Goal: Task Accomplishment & Management: Use online tool/utility

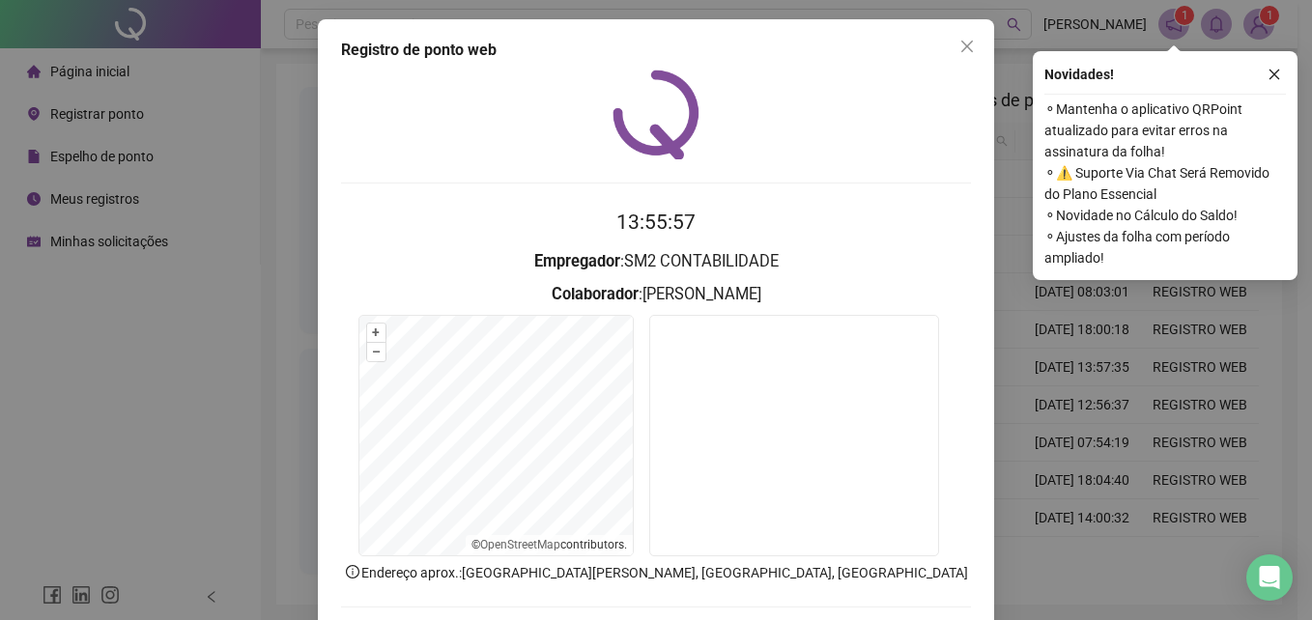
scroll to position [92, 0]
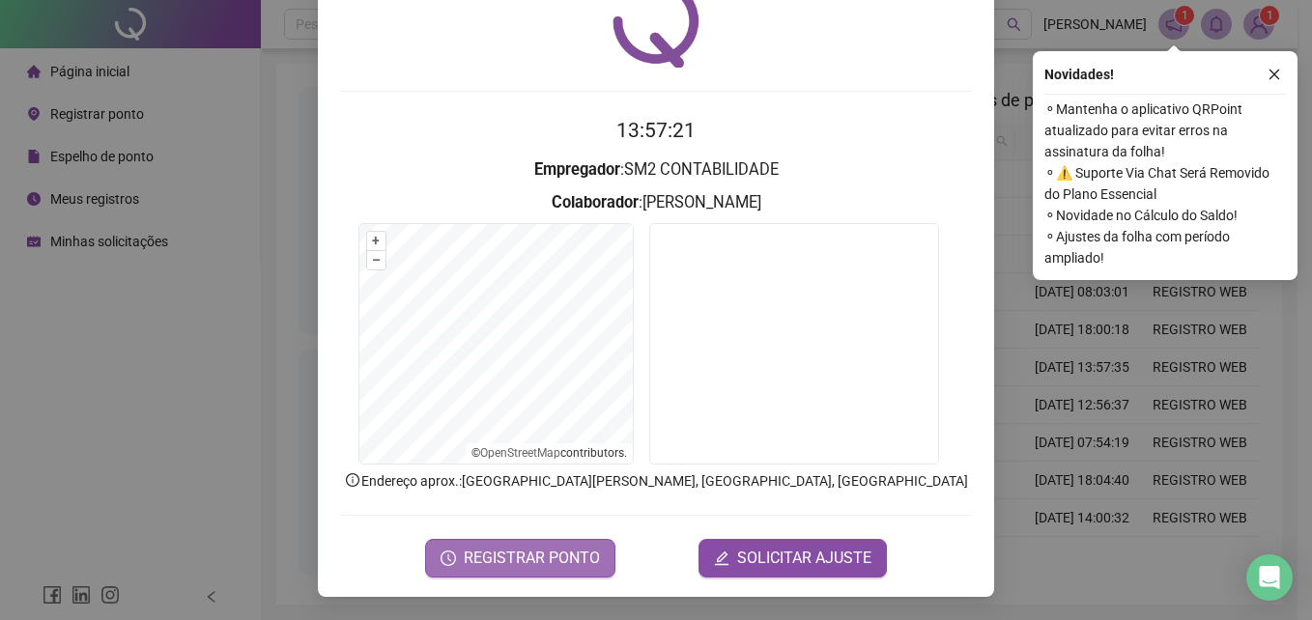
click at [551, 559] on span "REGISTRAR PONTO" at bounding box center [532, 558] width 136 height 23
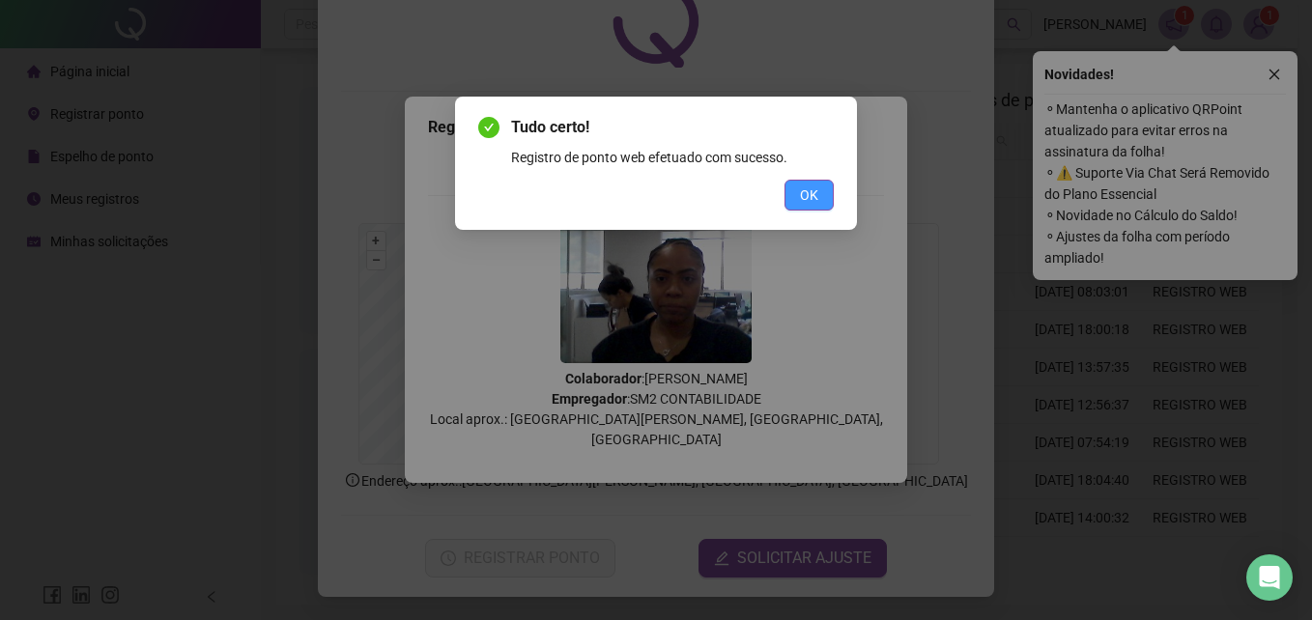
click at [801, 195] on span "OK" at bounding box center [809, 195] width 18 height 21
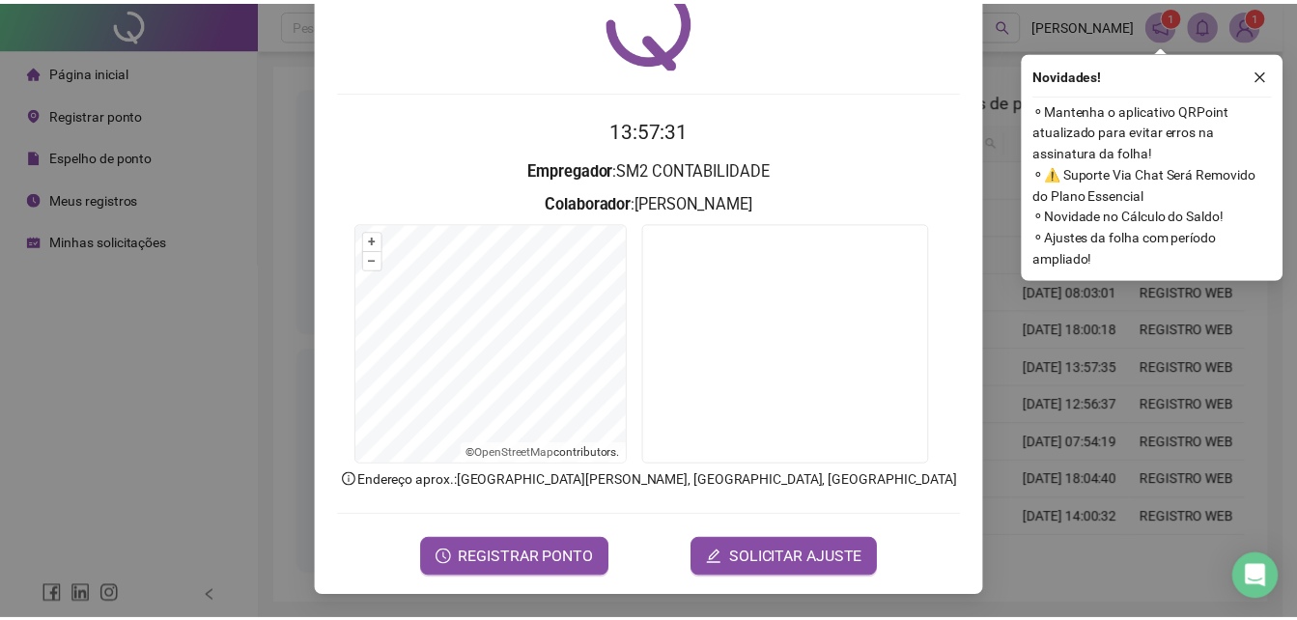
scroll to position [0, 0]
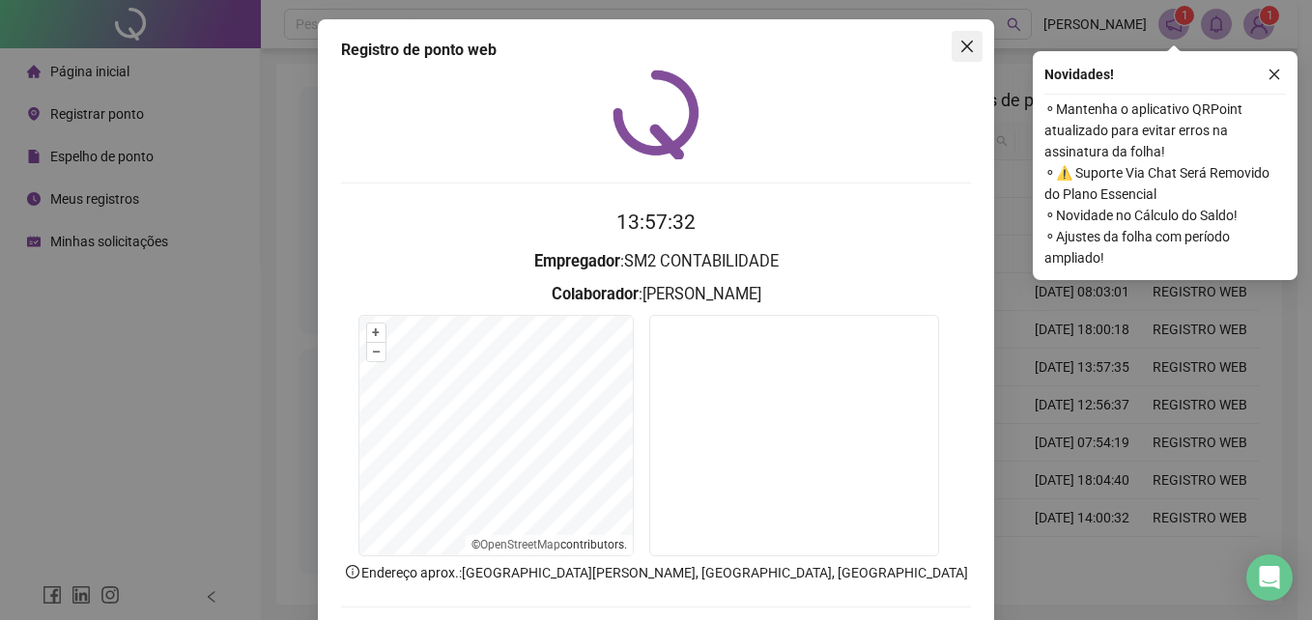
click at [966, 50] on icon "close" at bounding box center [966, 46] width 15 height 15
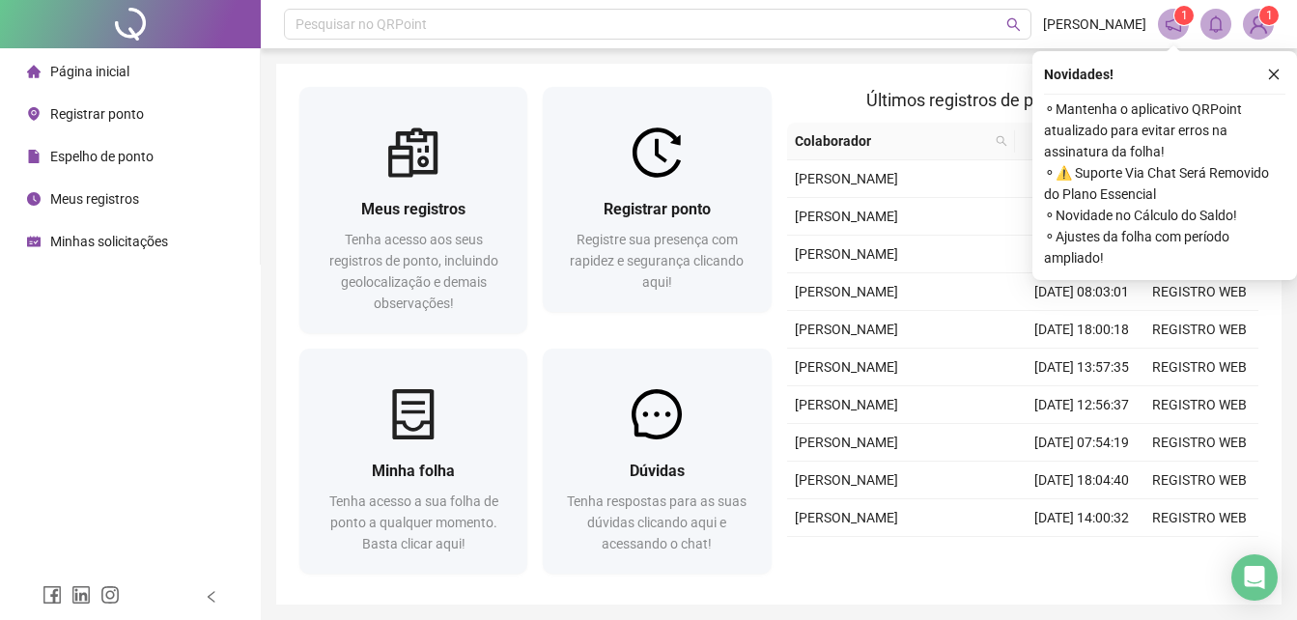
click at [108, 154] on span "Espelho de ponto" at bounding box center [101, 156] width 103 height 15
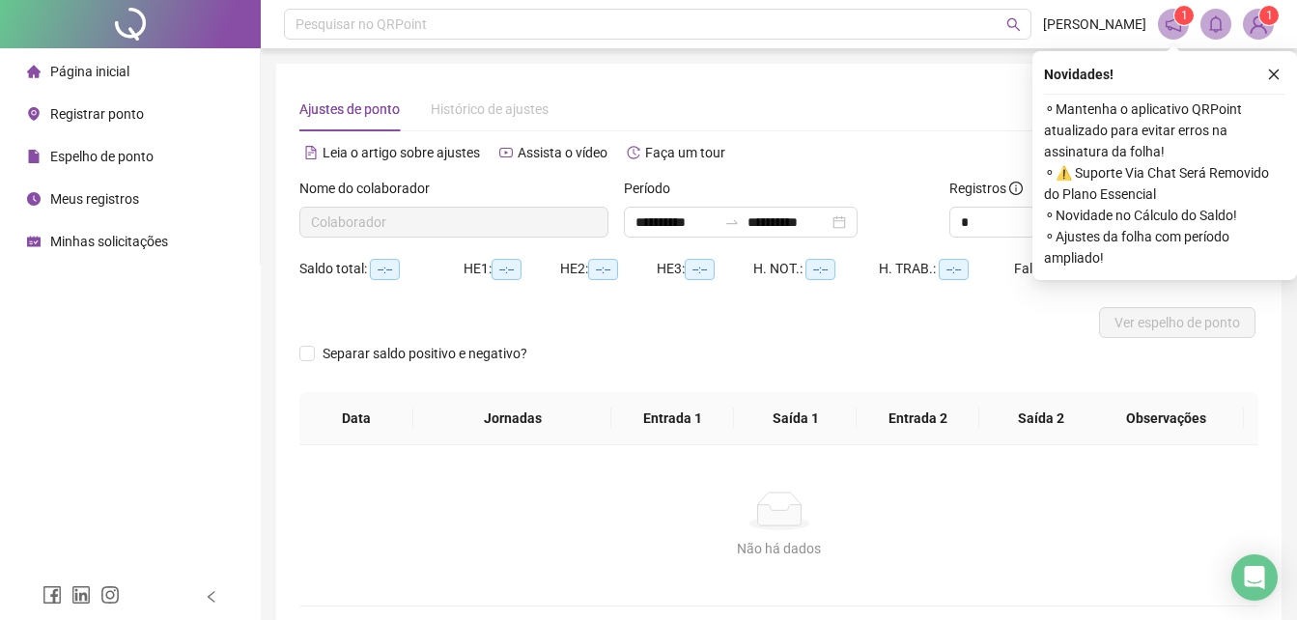
type input "**********"
click at [815, 157] on div "Alternar para versão lite" at bounding box center [1020, 152] width 480 height 31
click at [1277, 68] on icon "close" at bounding box center [1274, 75] width 14 height 14
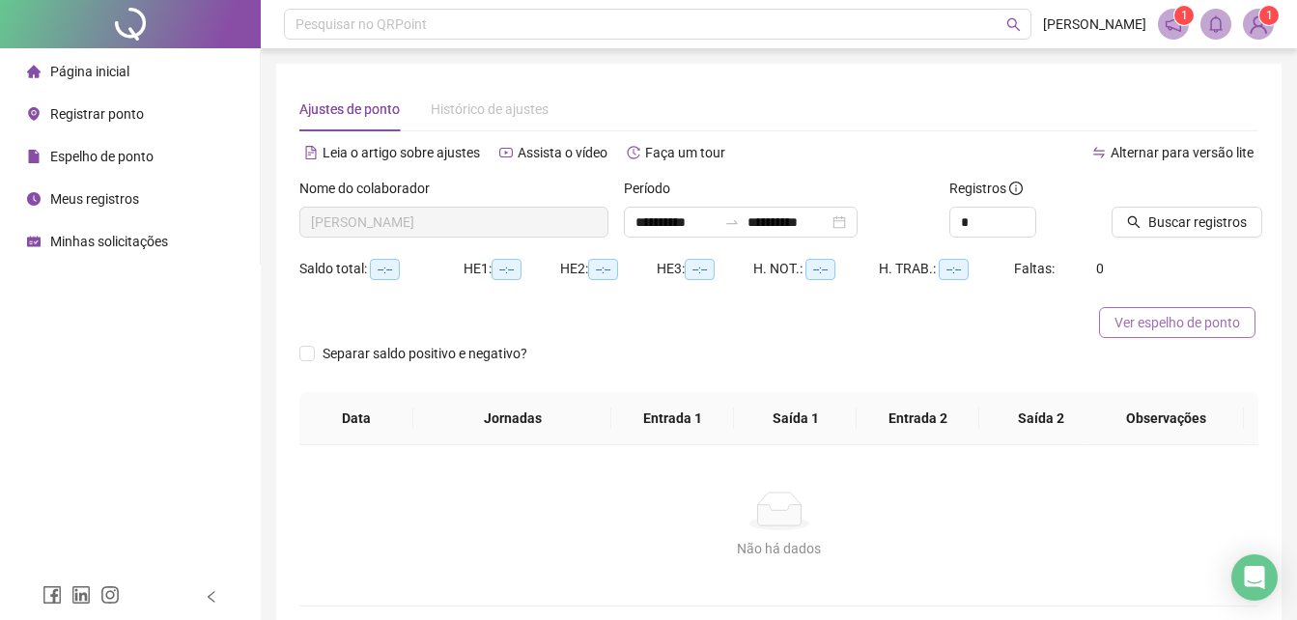
click at [1175, 326] on span "Ver espelho de ponto" at bounding box center [1178, 322] width 126 height 21
